Goal: Transaction & Acquisition: Purchase product/service

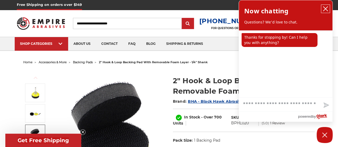
click at [327, 9] on icon "close chatbox" at bounding box center [325, 8] width 5 height 5
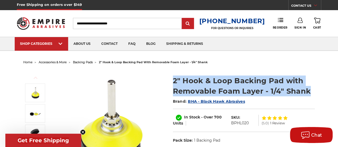
drag, startPoint x: 308, startPoint y: 91, endPoint x: 166, endPoint y: 87, distance: 142.6
click at [166, 87] on div "Previous" at bounding box center [169, 128] width 299 height 124
copy div "2" Hook & Loop Backing Pad with Removable Foam Layer - 1/4" Shank"
